Goal: Task Accomplishment & Management: Use online tool/utility

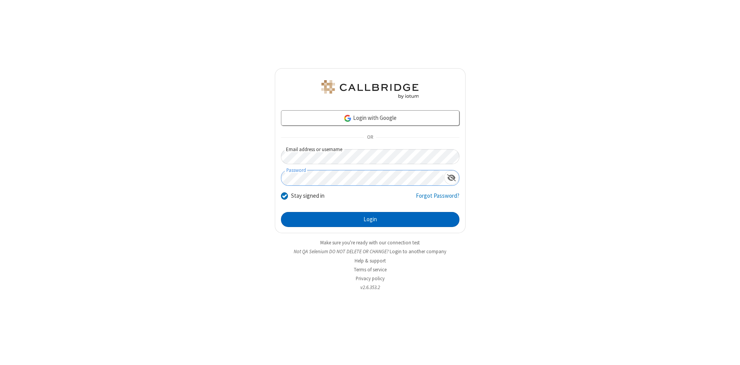
click at [370, 220] on button "Login" at bounding box center [370, 219] width 178 height 15
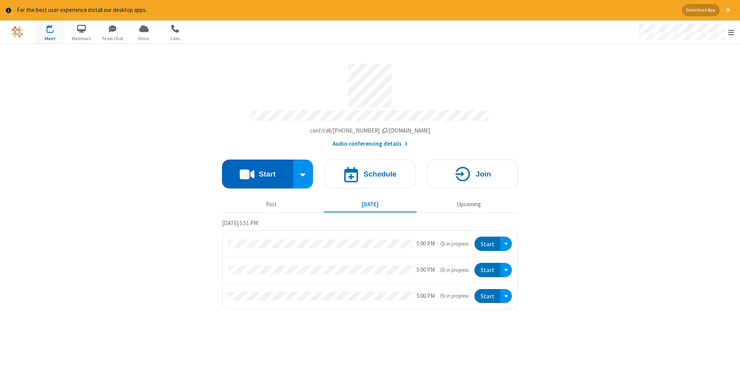
click at [257, 171] on button "Start" at bounding box center [257, 174] width 71 height 29
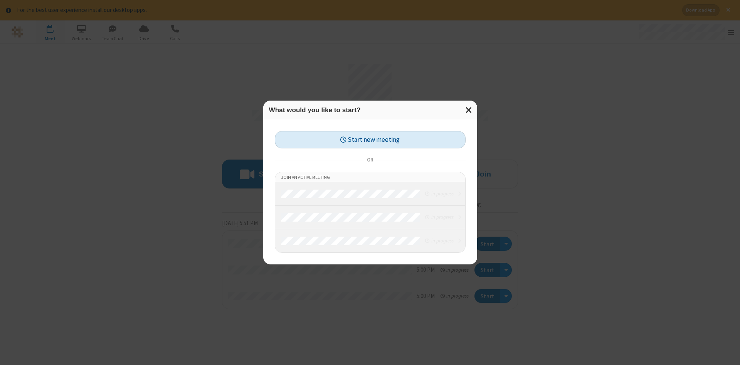
click at [370, 139] on button "Start new meeting" at bounding box center [370, 139] width 191 height 17
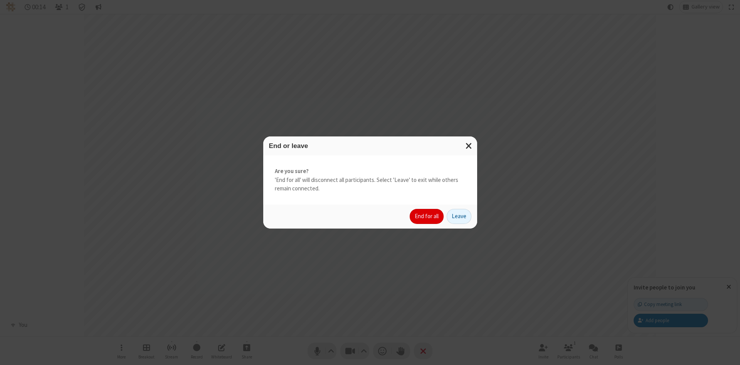
click at [427, 216] on button "End for all" at bounding box center [427, 216] width 34 height 15
